Goal: Task Accomplishment & Management: Manage account settings

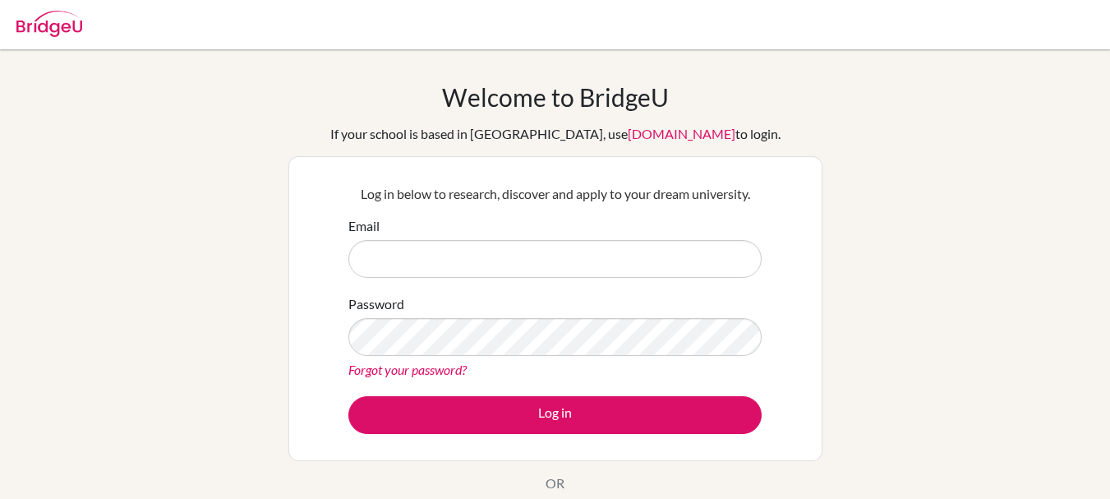
scroll to position [164, 0]
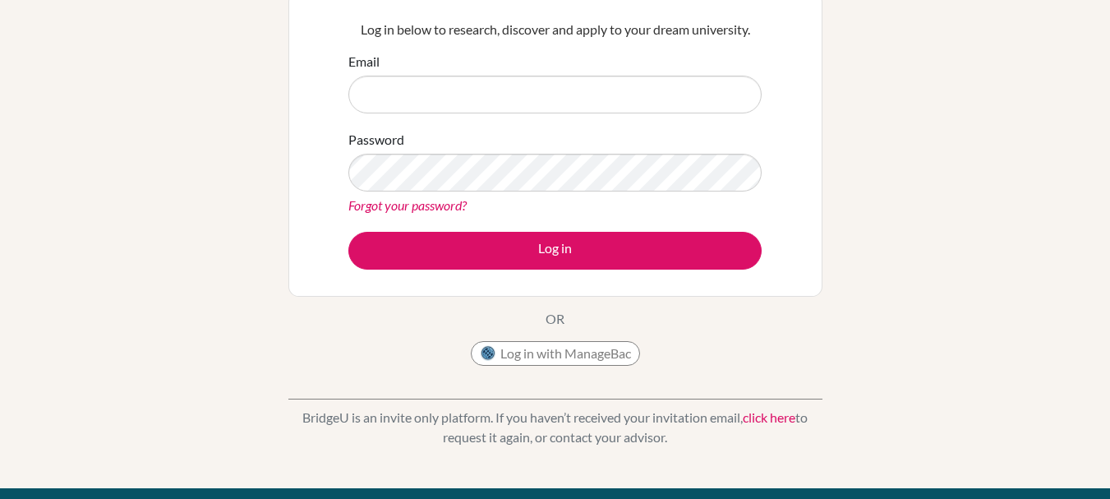
click at [782, 412] on link "click here" at bounding box center [769, 417] width 53 height 16
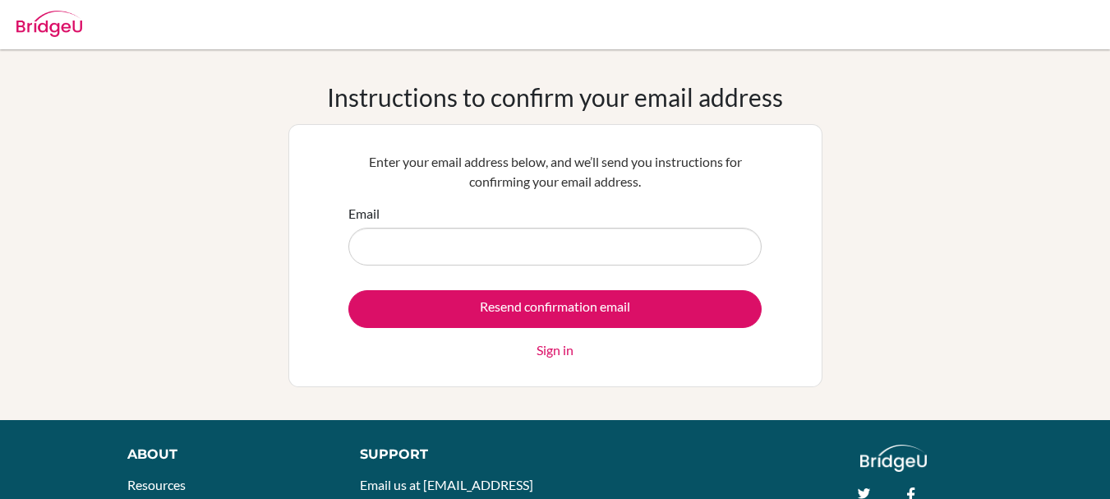
type input "r"
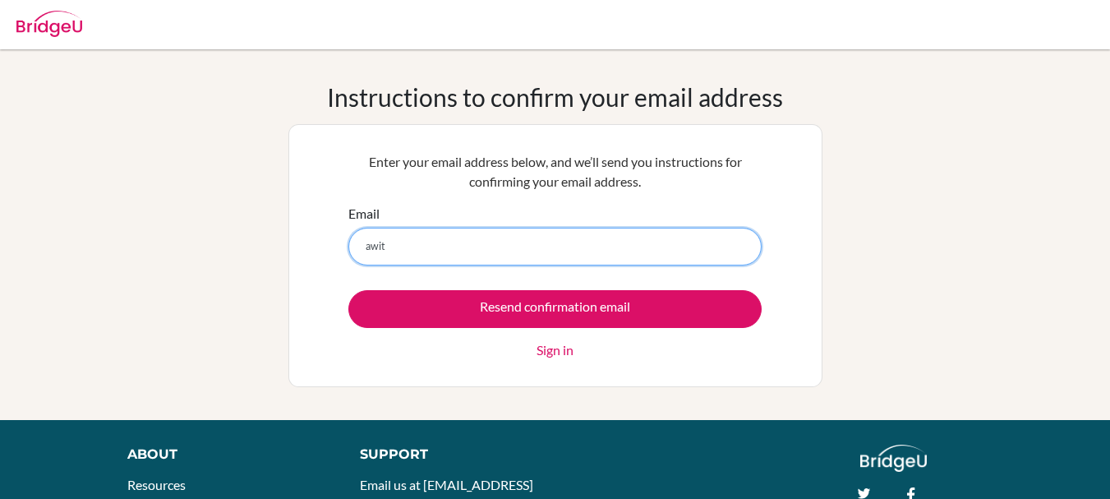
drag, startPoint x: 500, startPoint y: 252, endPoint x: 361, endPoint y: 251, distance: 139.6
click at [361, 251] on input "awit" at bounding box center [554, 247] width 413 height 38
paste input "_2510015@mis.sch.id"
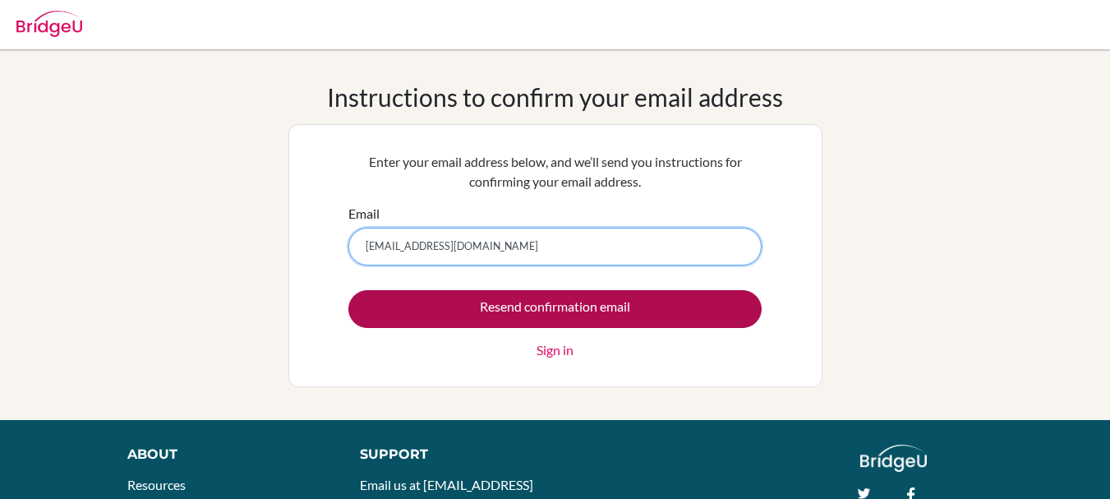
type input "awit_2510015@mis.sch.id"
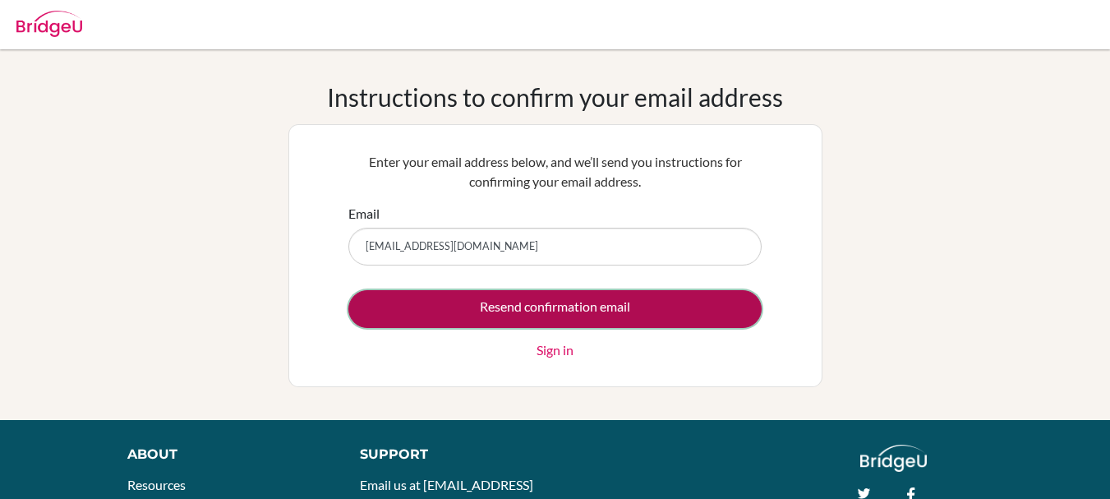
click at [493, 298] on input "Resend confirmation email" at bounding box center [554, 309] width 413 height 38
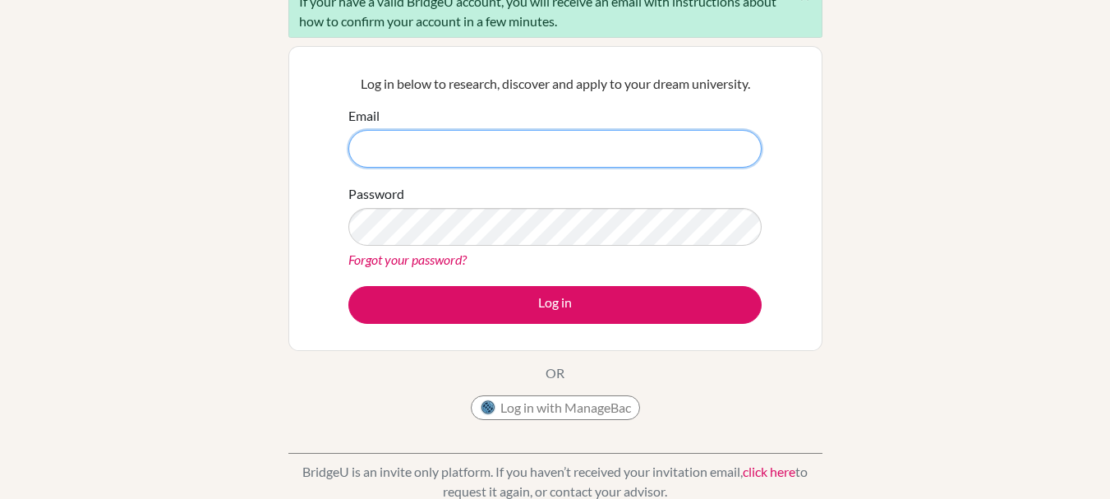
scroll to position [164, 0]
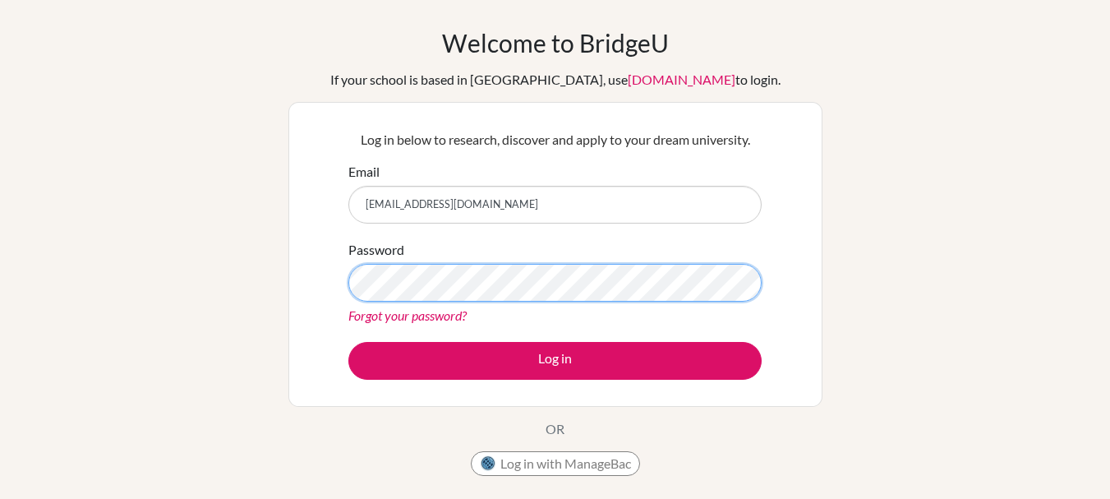
scroll to position [246, 0]
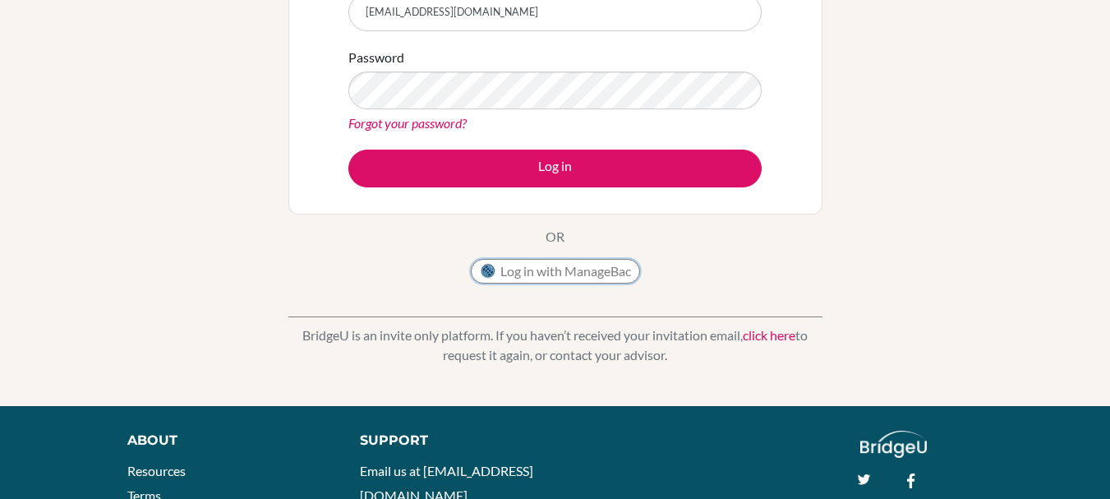
click at [542, 283] on button "Log in with ManageBac" at bounding box center [555, 271] width 169 height 25
